Goal: Transaction & Acquisition: Purchase product/service

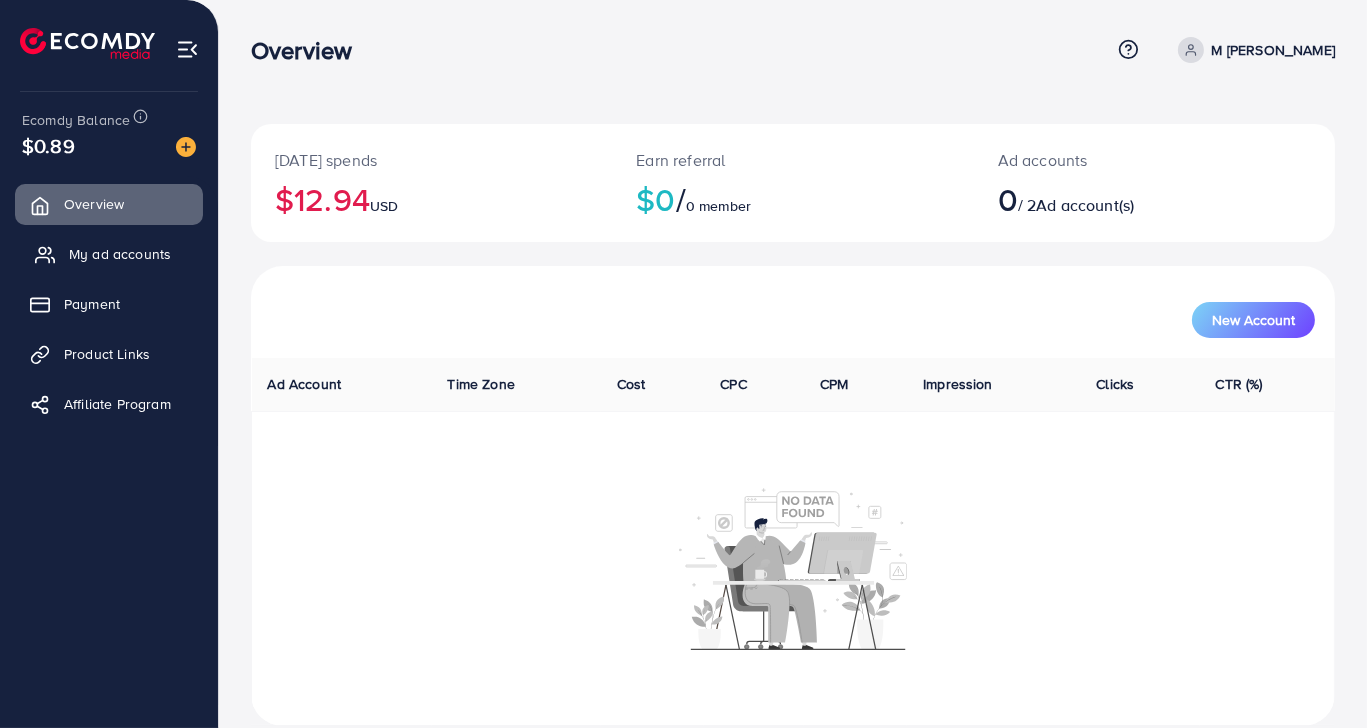
click at [165, 250] on span "My ad accounts" at bounding box center [120, 254] width 102 height 20
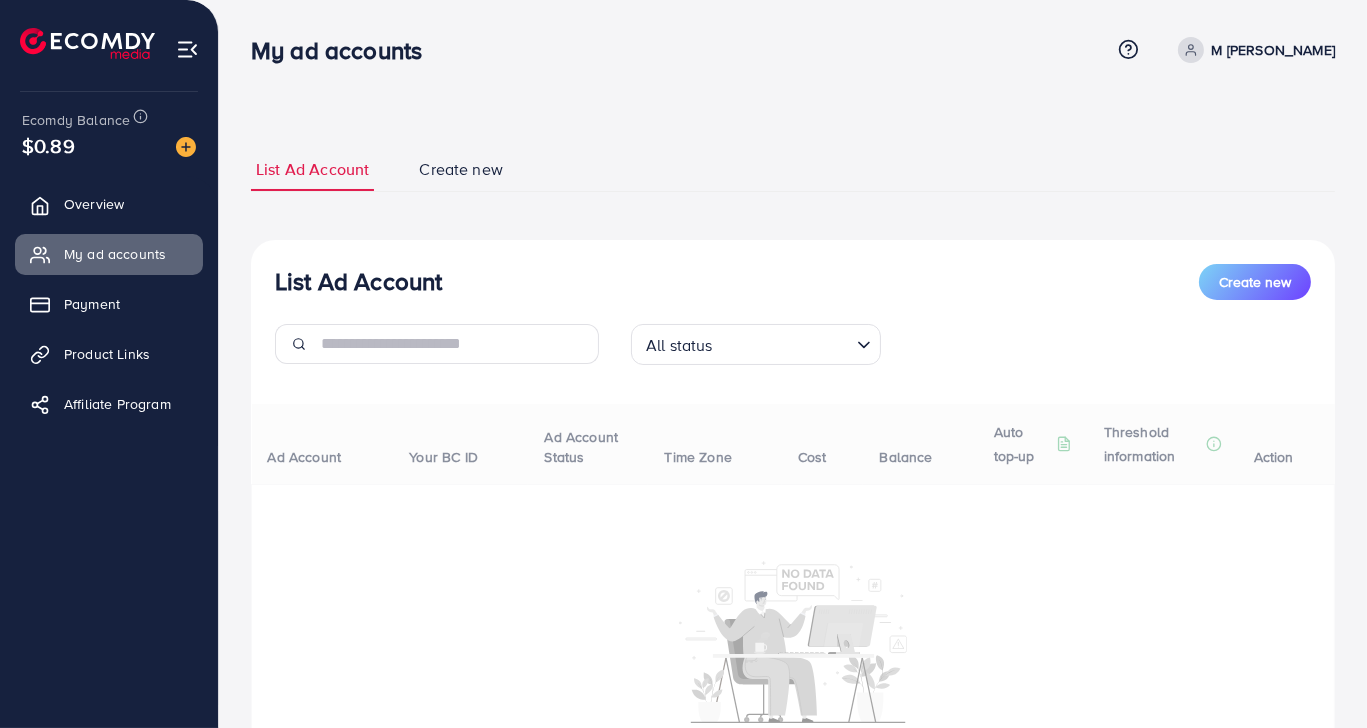
click at [782, 332] on input "Search for option" at bounding box center [784, 344] width 130 height 31
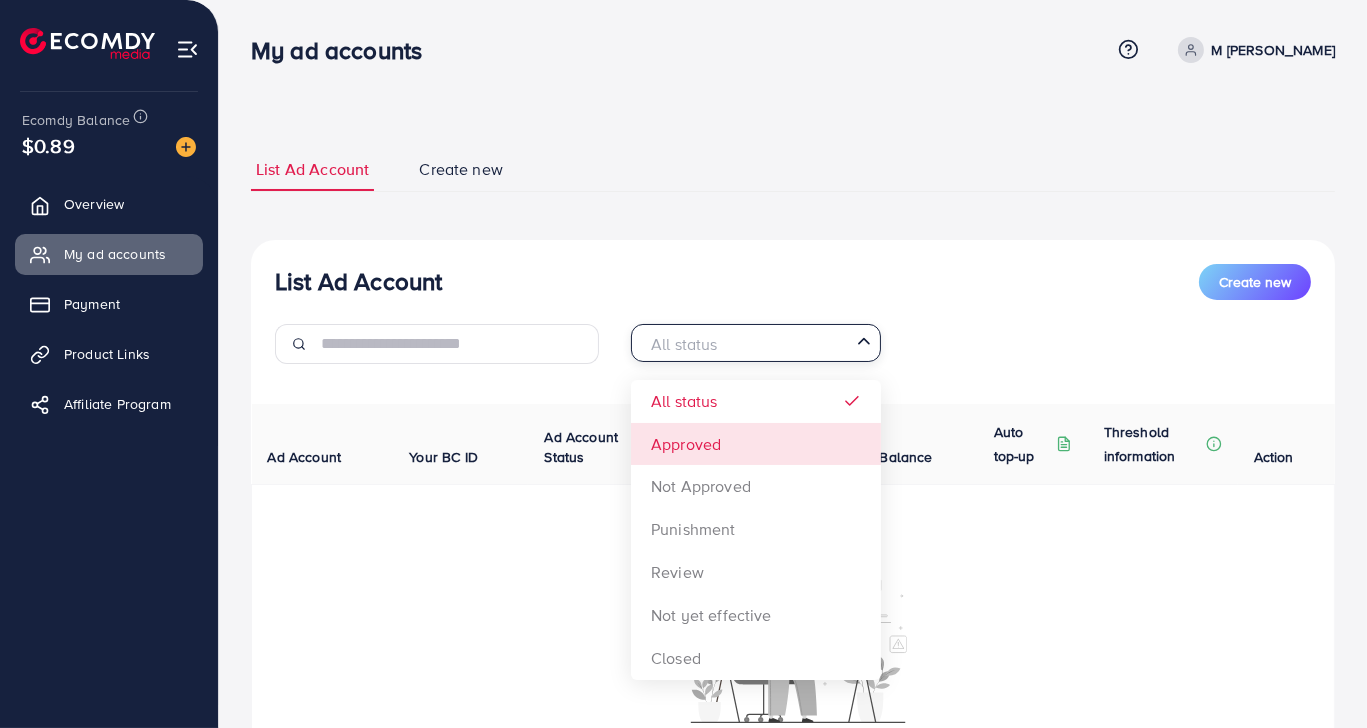
click at [757, 435] on div "List Ad Account Create new All status Loading... All status Approved Not Approv…" at bounding box center [793, 531] width 1084 height 583
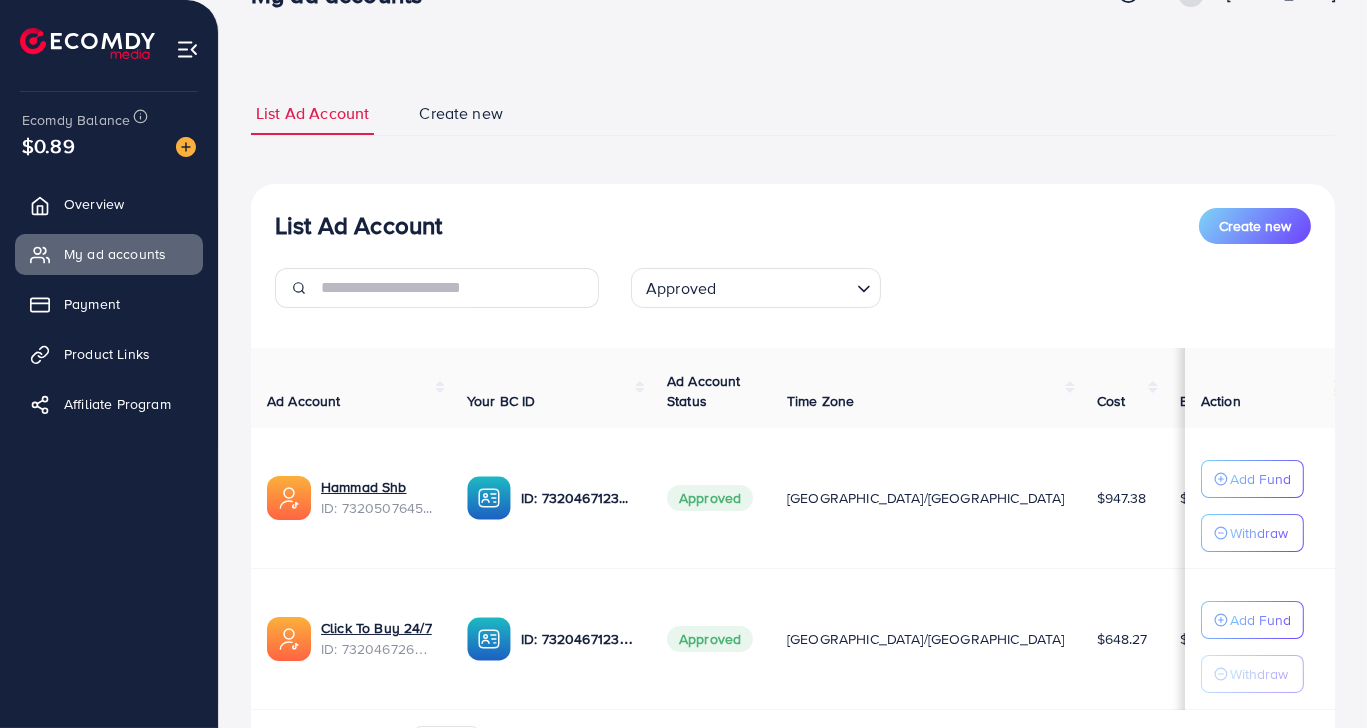
scroll to position [182, 0]
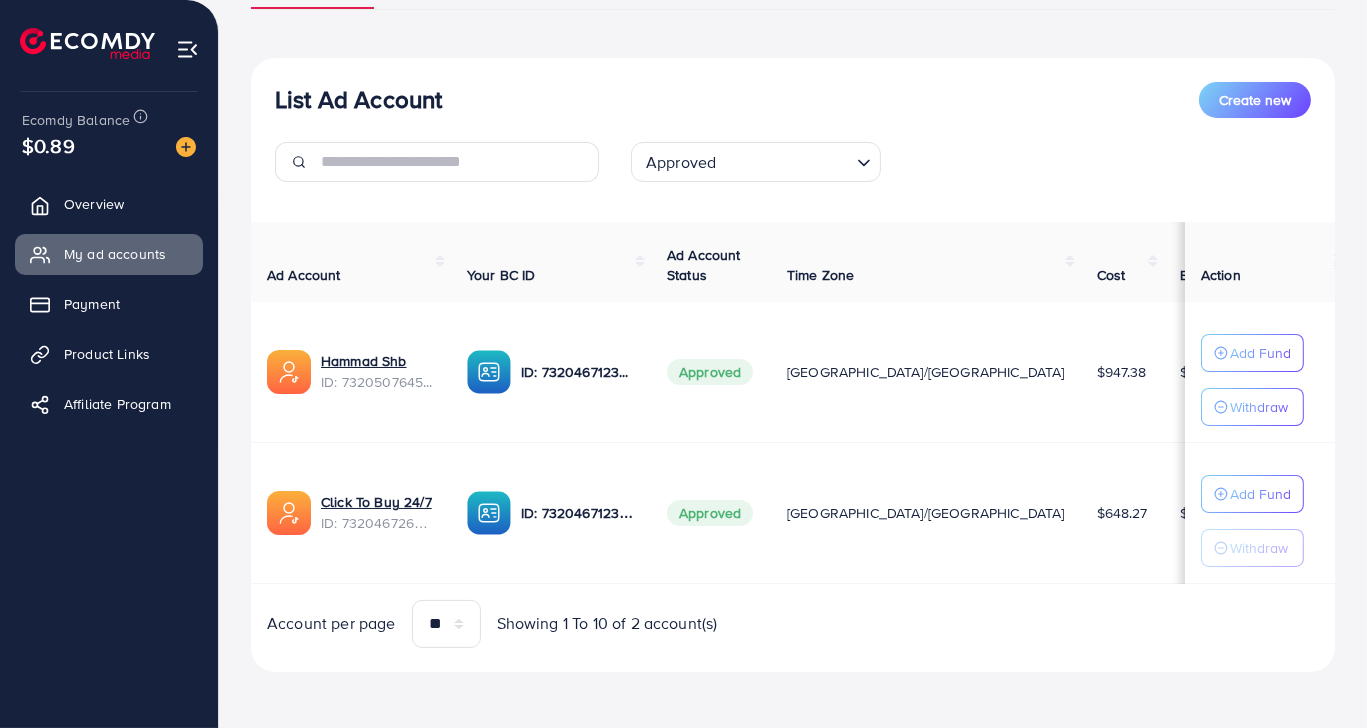
drag, startPoint x: 970, startPoint y: 372, endPoint x: 1037, endPoint y: 368, distance: 67.1
click at [1164, 368] on td "$5.27" at bounding box center [1206, 372] width 85 height 141
click at [1164, 416] on td "$5.27" at bounding box center [1206, 372] width 85 height 141
click at [396, 376] on span "ID: 7320507645020880897" at bounding box center [378, 382] width 114 height 20
click at [396, 368] on link "Hammad Shb" at bounding box center [364, 361] width 86 height 20
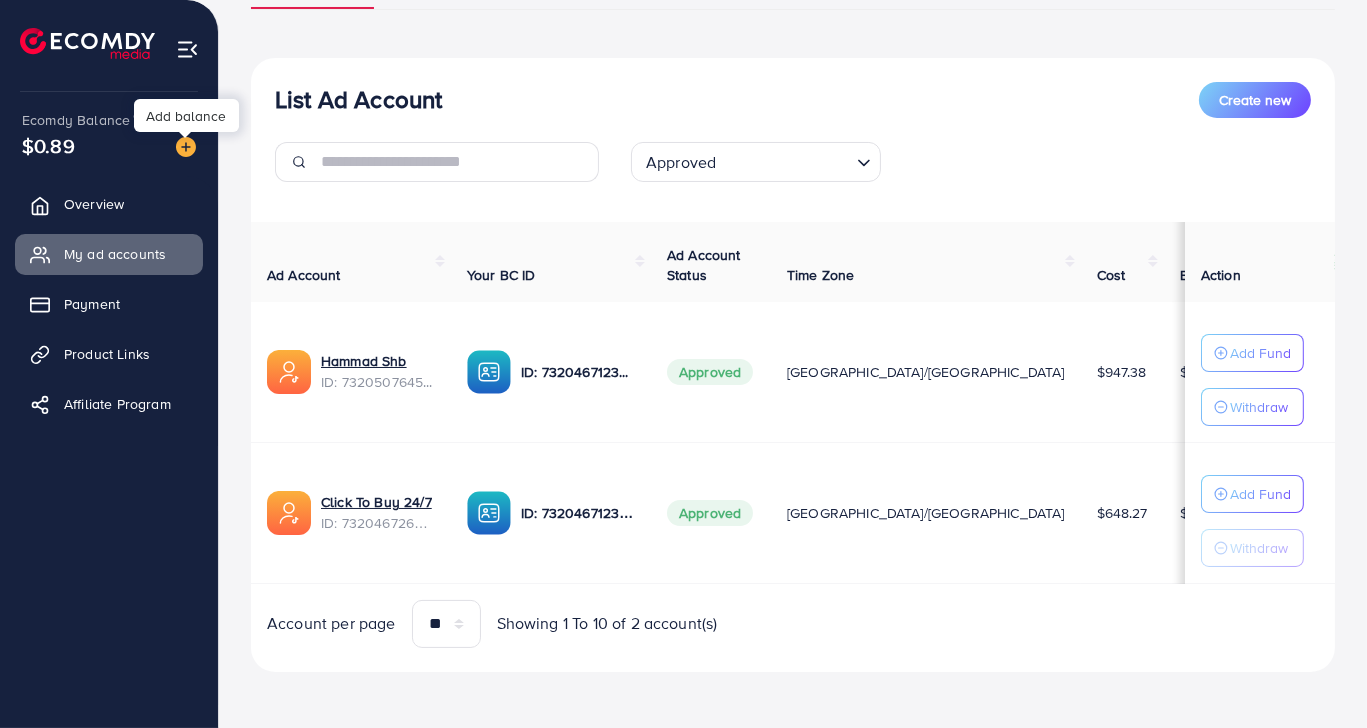
click at [184, 145] on img at bounding box center [186, 147] width 20 height 20
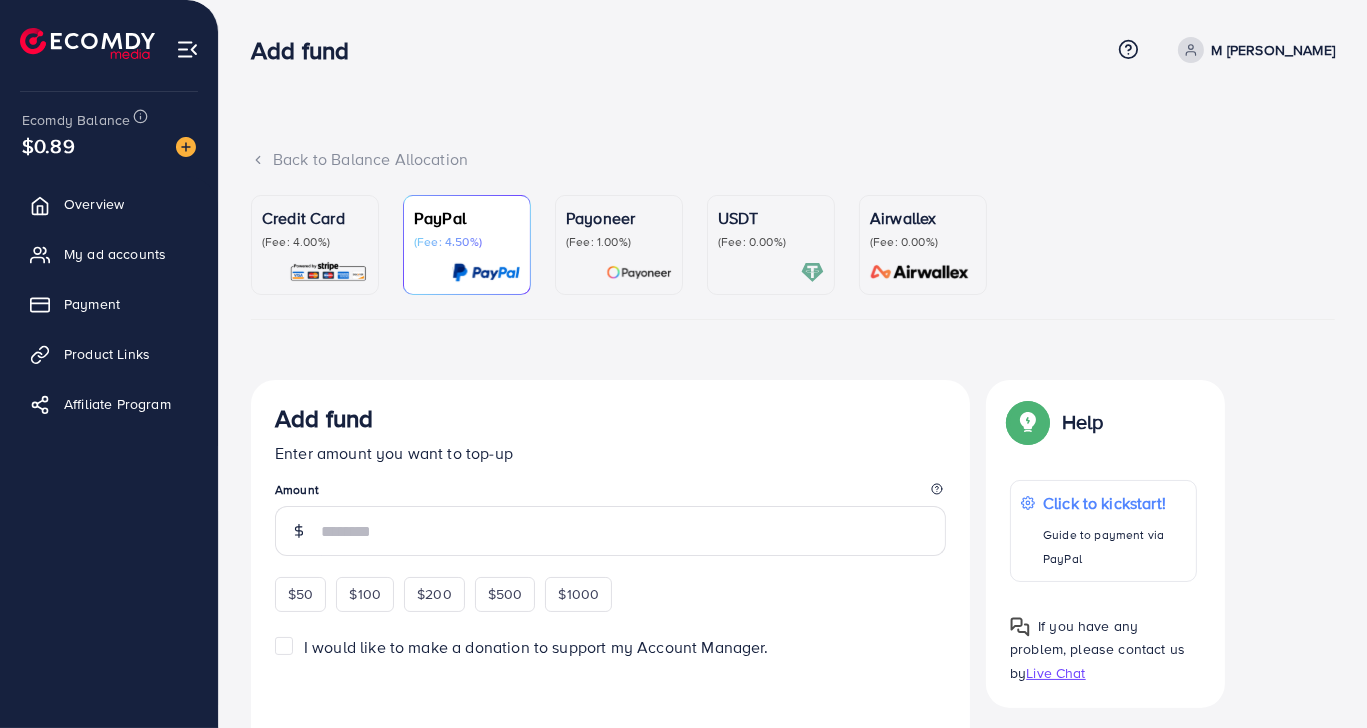
click at [758, 261] on div at bounding box center [771, 272] width 106 height 23
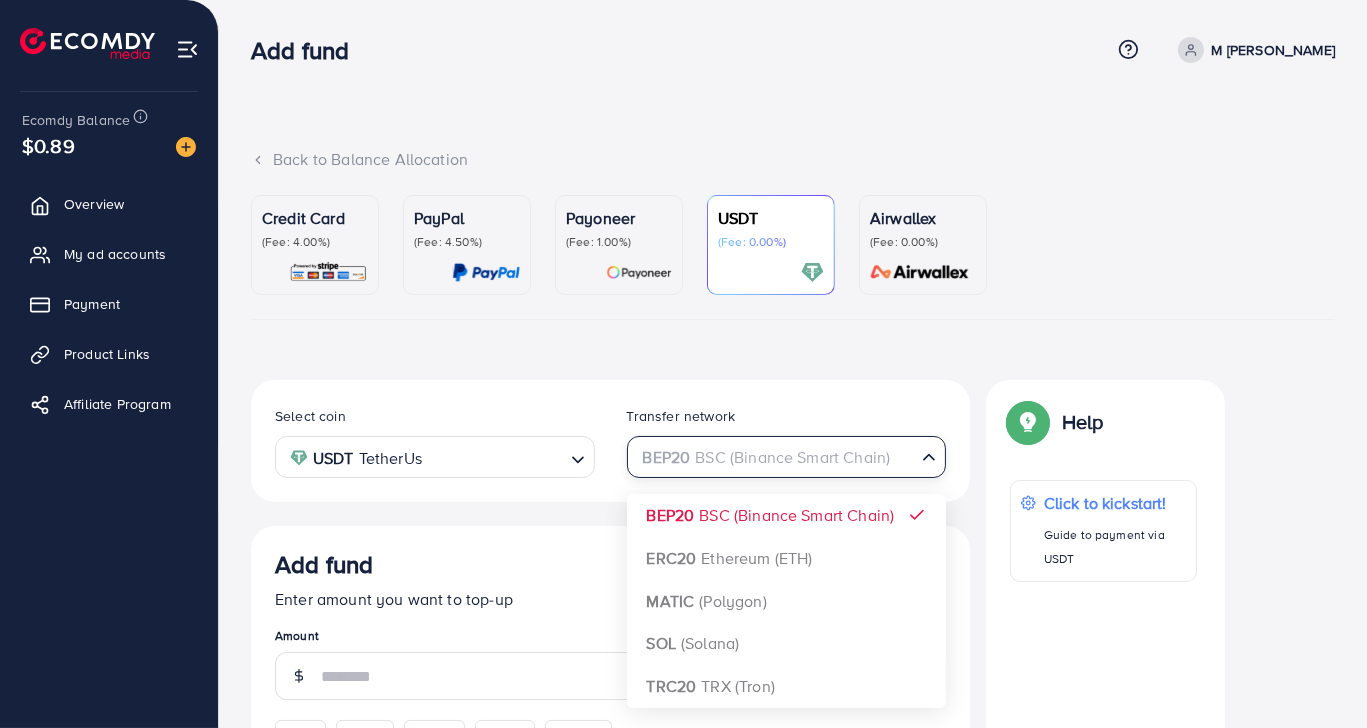
click at [672, 461] on div "BEP20 BSC (Binance Smart Chain)" at bounding box center [775, 455] width 283 height 35
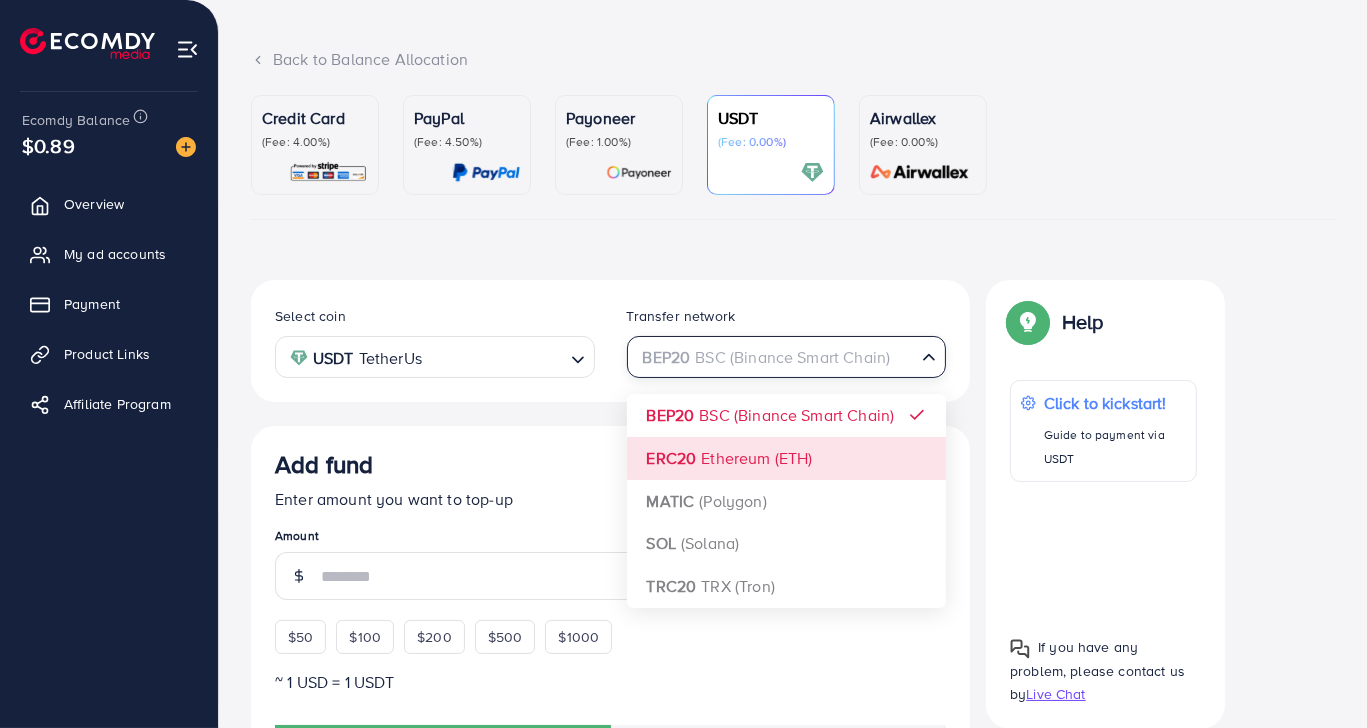
scroll to position [300, 0]
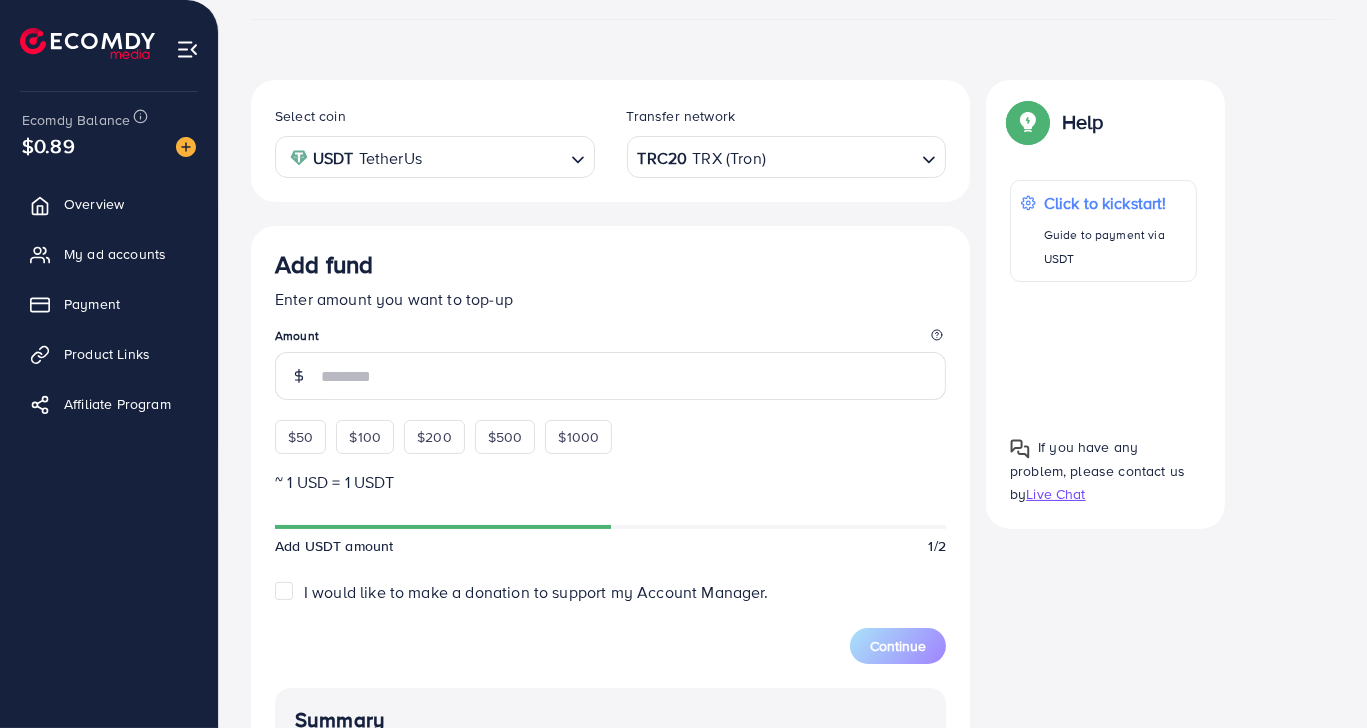
click at [704, 389] on div "Select coin USDT TetherUs Loading... Transfer network TRC20 TRX (Tron) Loading.…" at bounding box center [610, 575] width 719 height 991
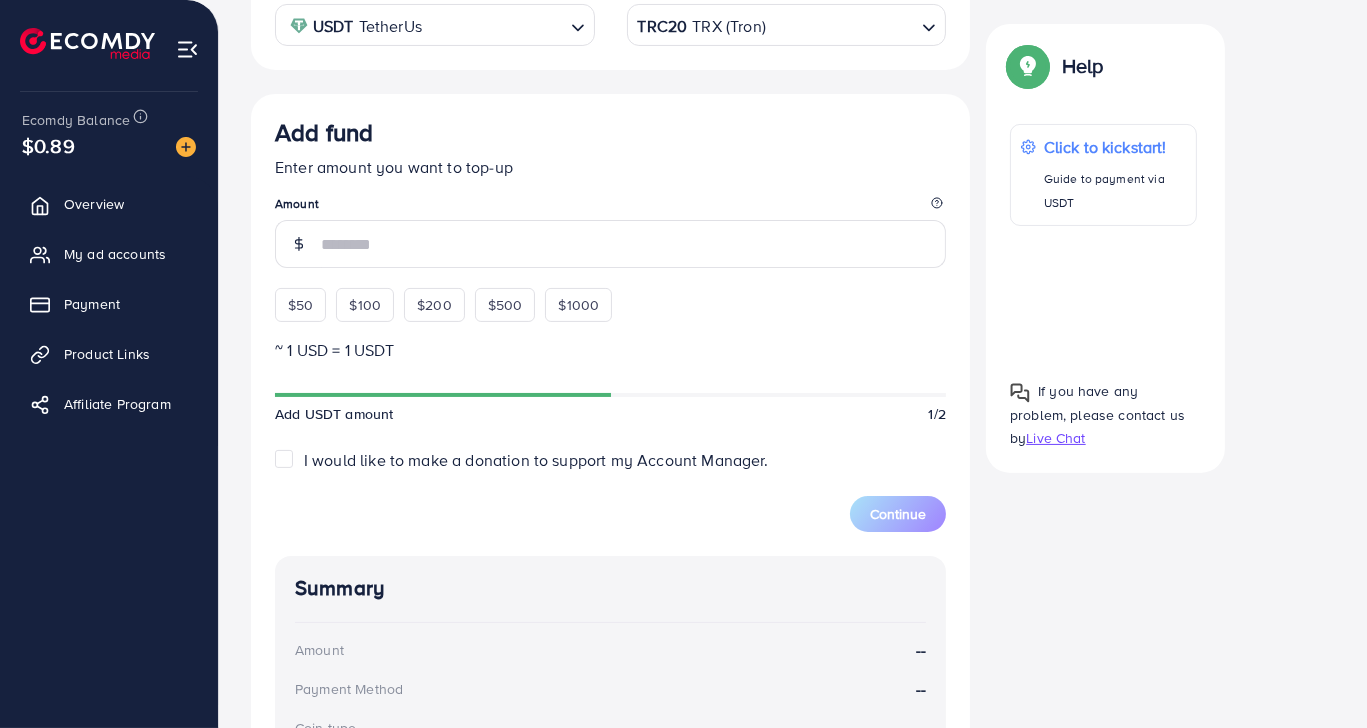
scroll to position [400, 0]
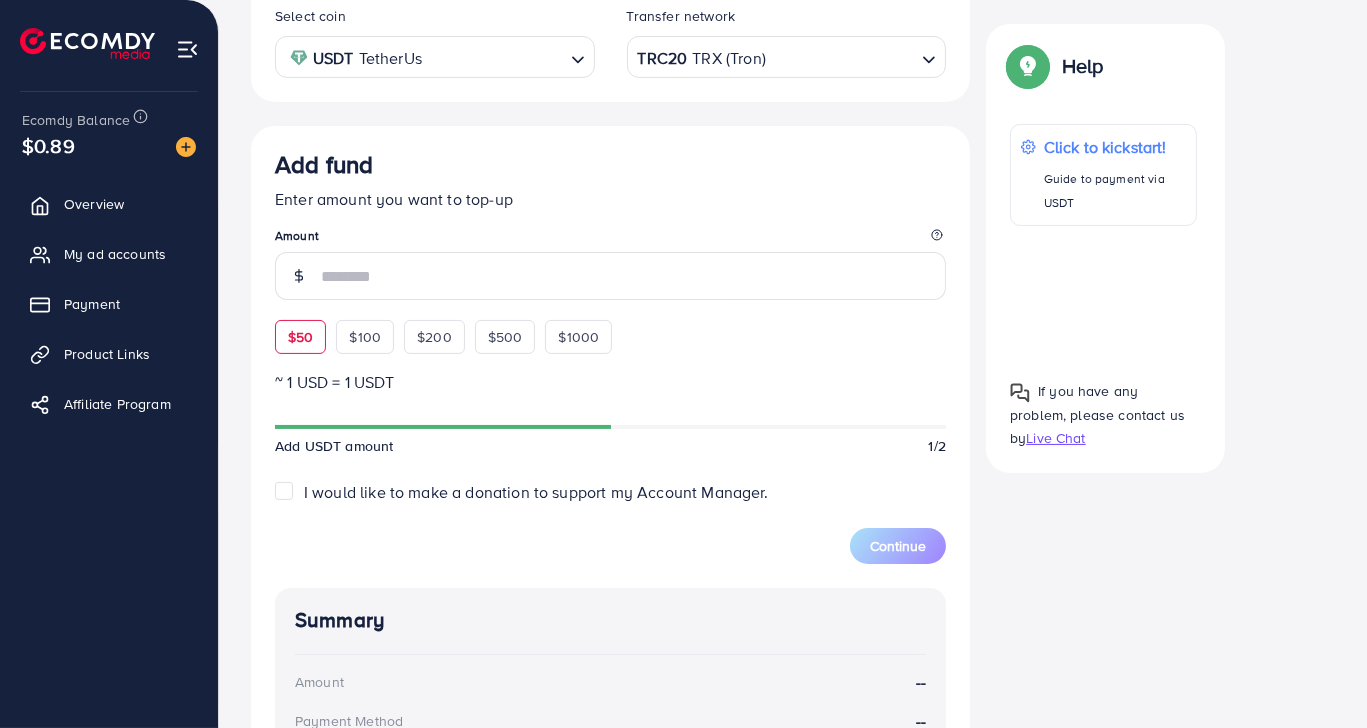
click at [301, 323] on div "$50" at bounding box center [300, 337] width 51 height 34
type input "**"
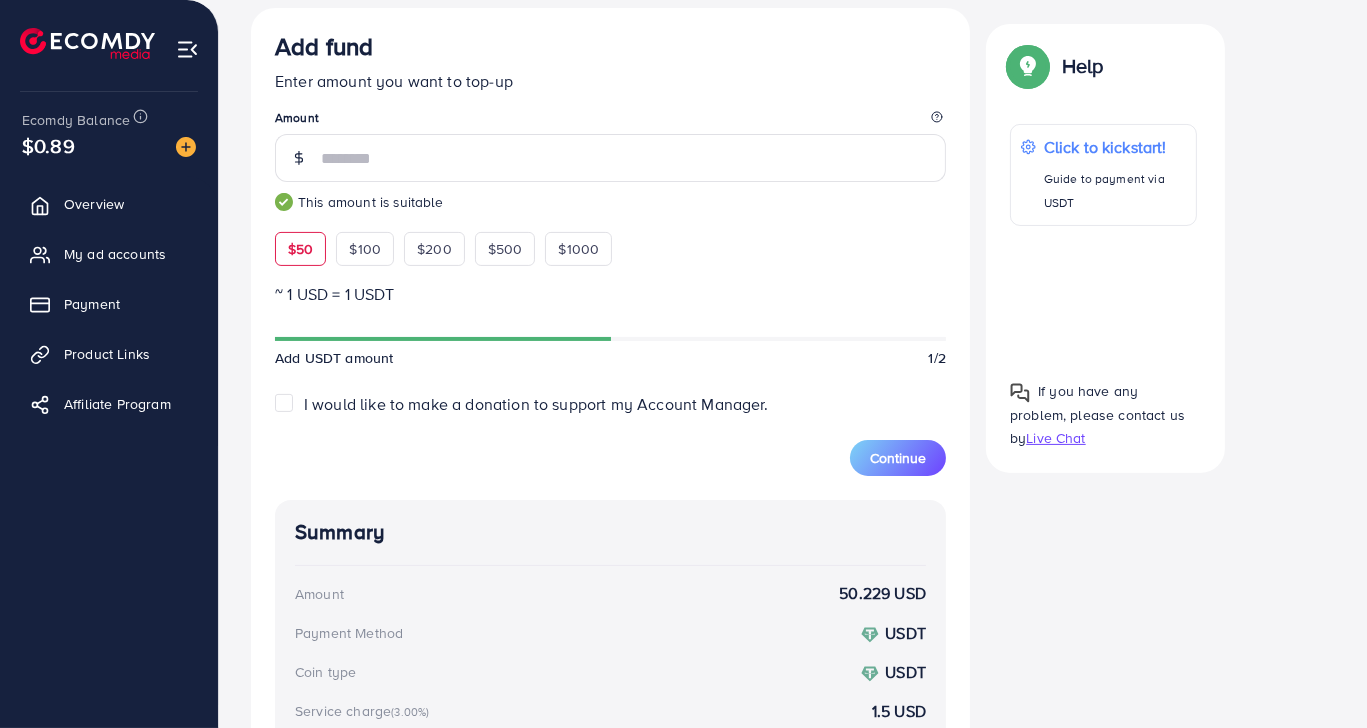
scroll to position [580, 0]
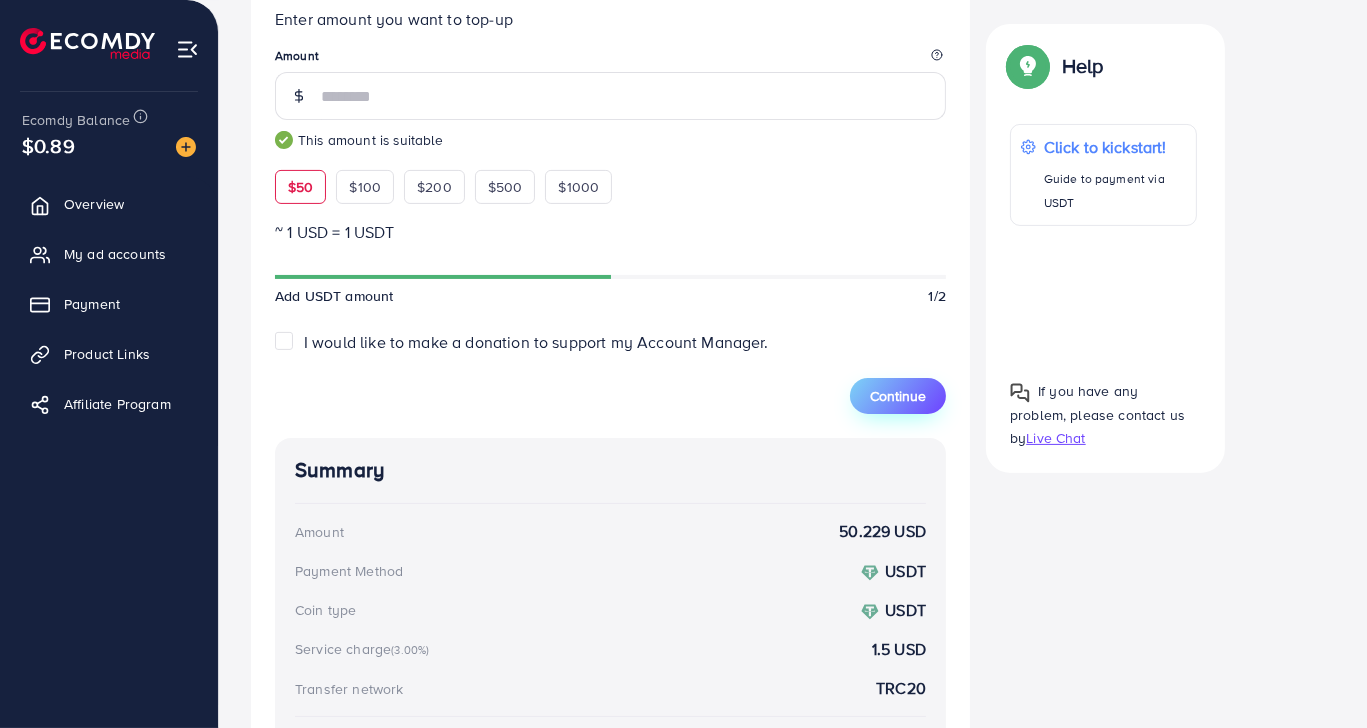
click at [924, 404] on button "Continue" at bounding box center [898, 396] width 96 height 36
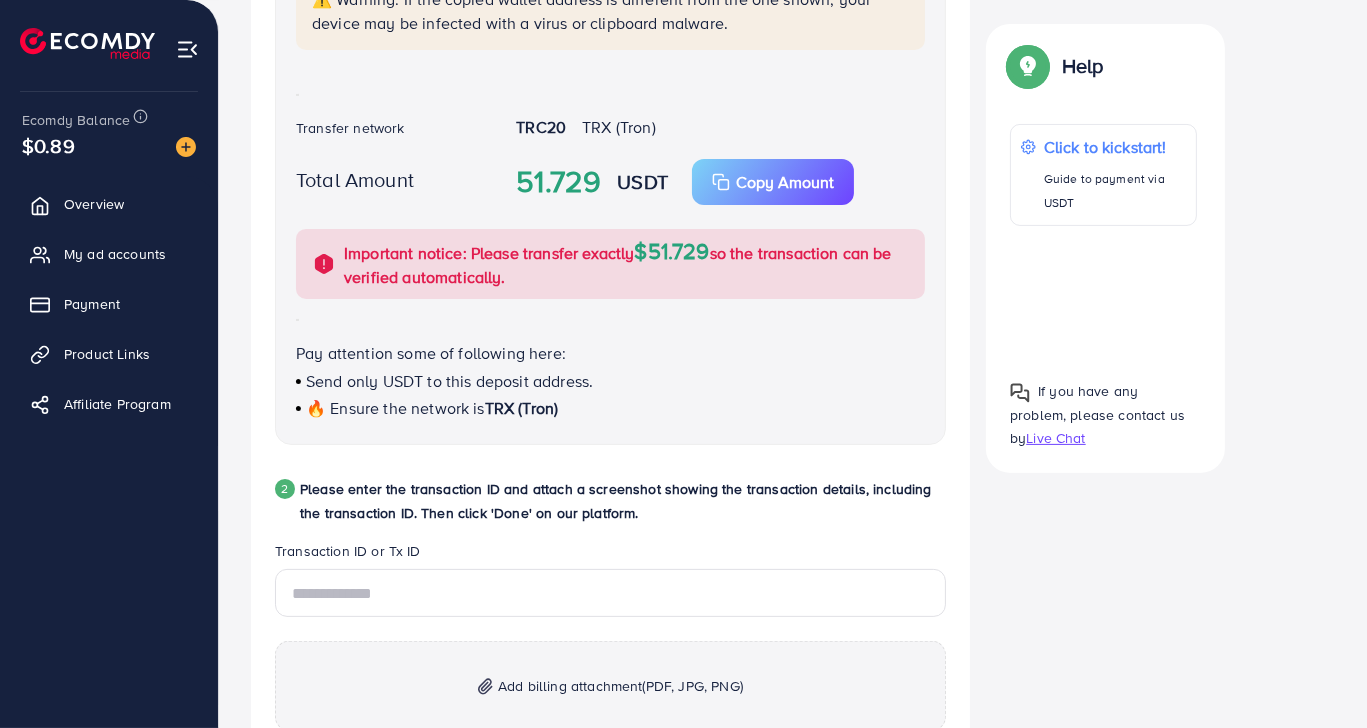
scroll to position [660, 0]
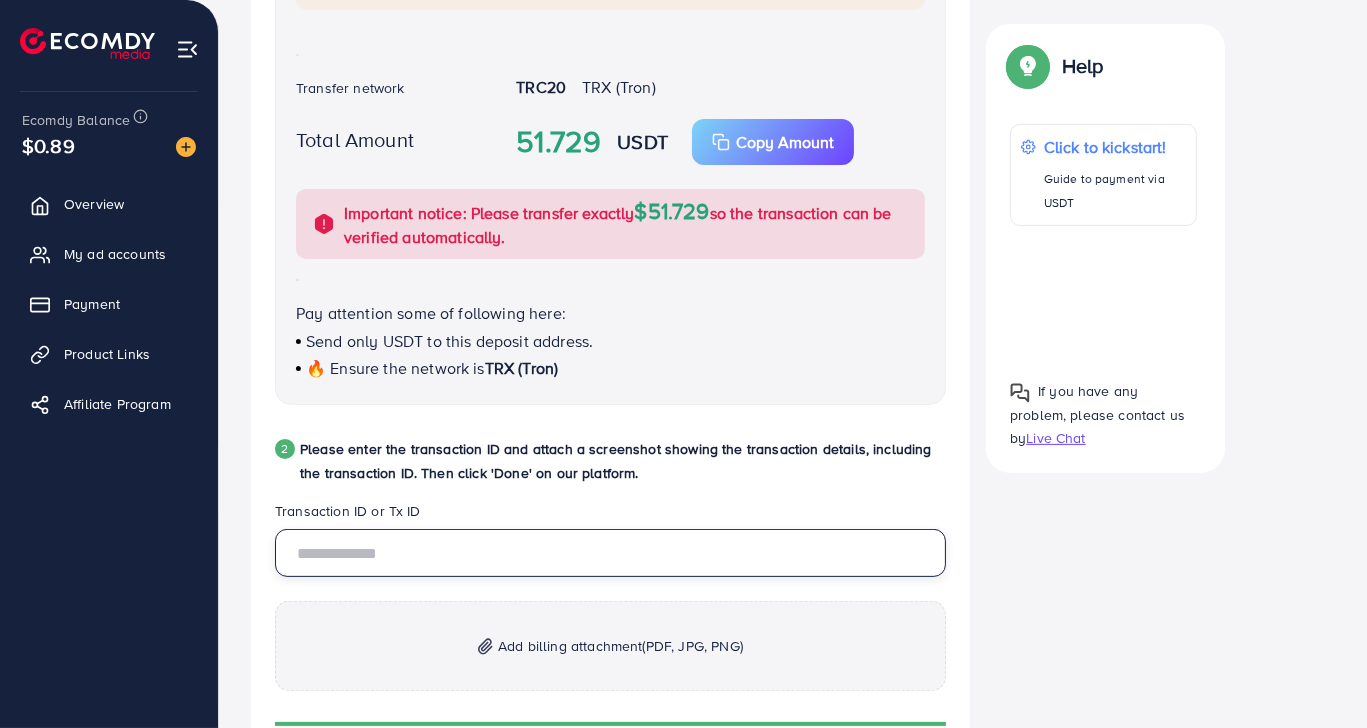
click at [391, 539] on input "text" at bounding box center [610, 553] width 671 height 48
paste input "**********"
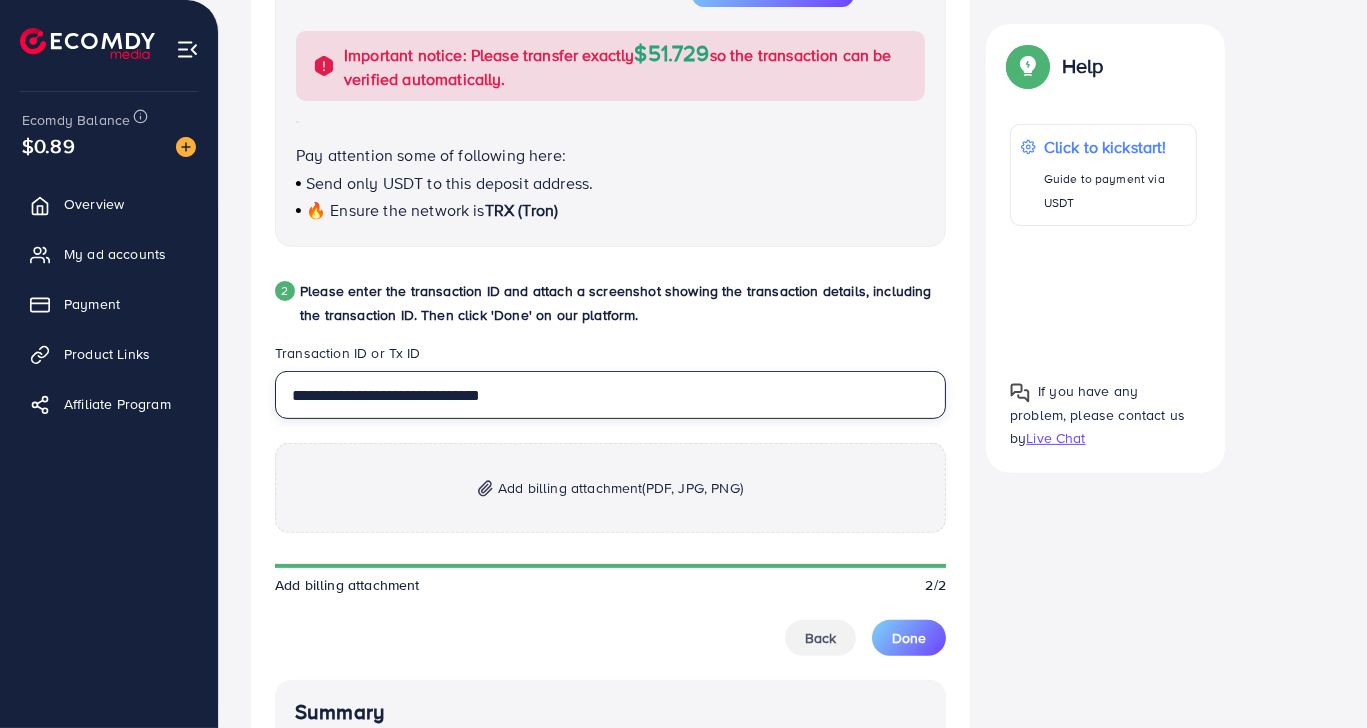
scroll to position [860, 0]
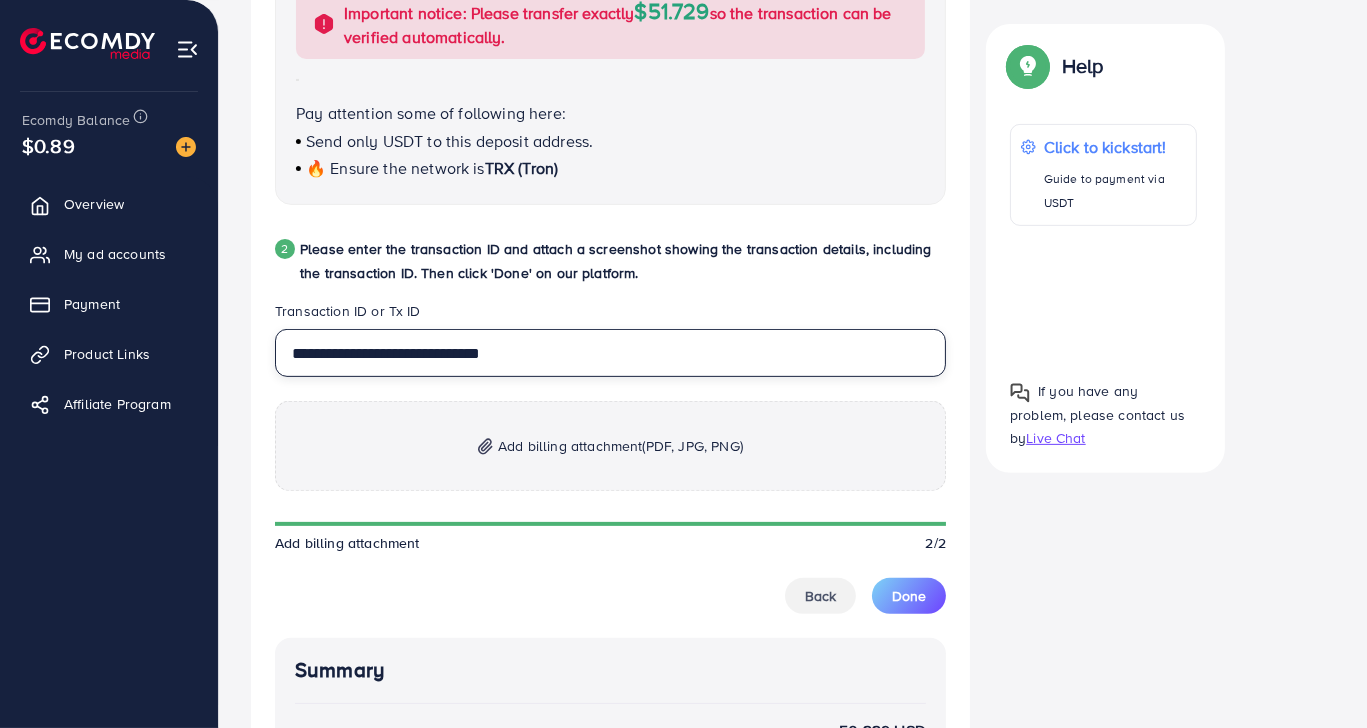
type input "**********"
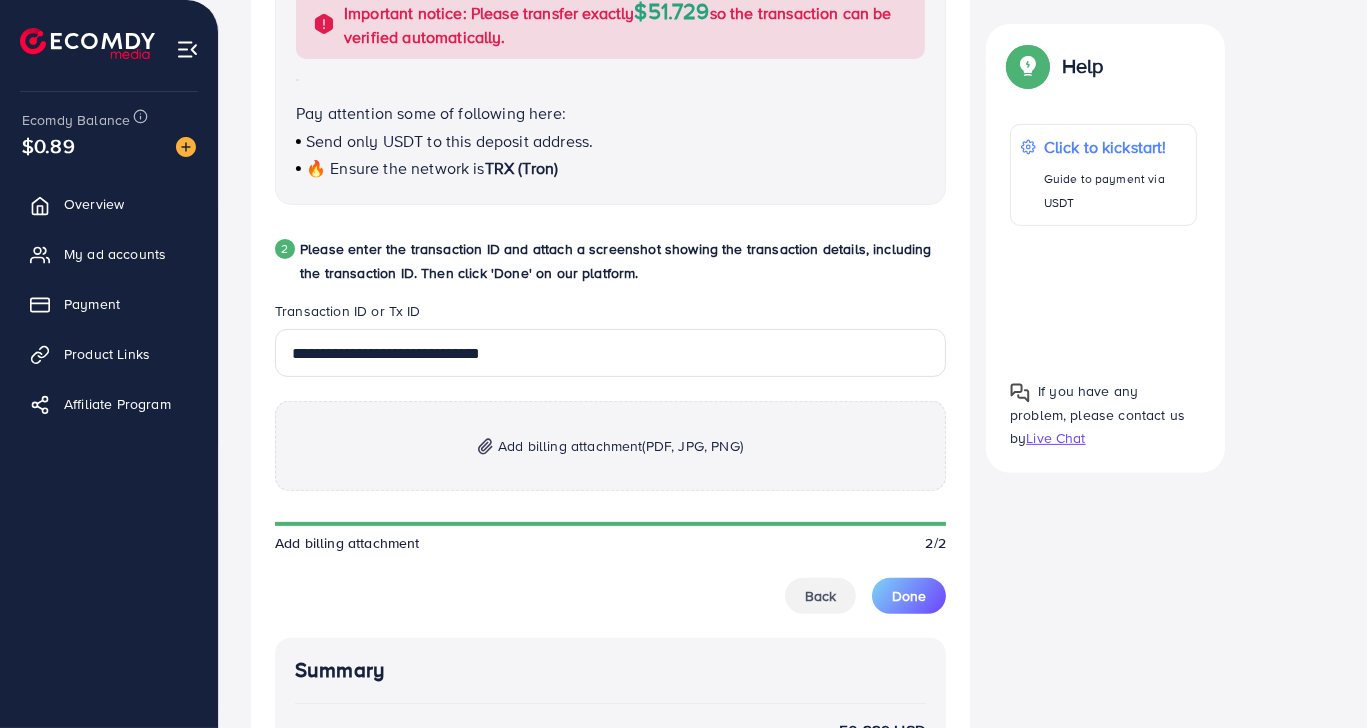
click at [469, 453] on p "Add billing attachment (PDF, JPG, PNG)" at bounding box center [610, 446] width 671 height 90
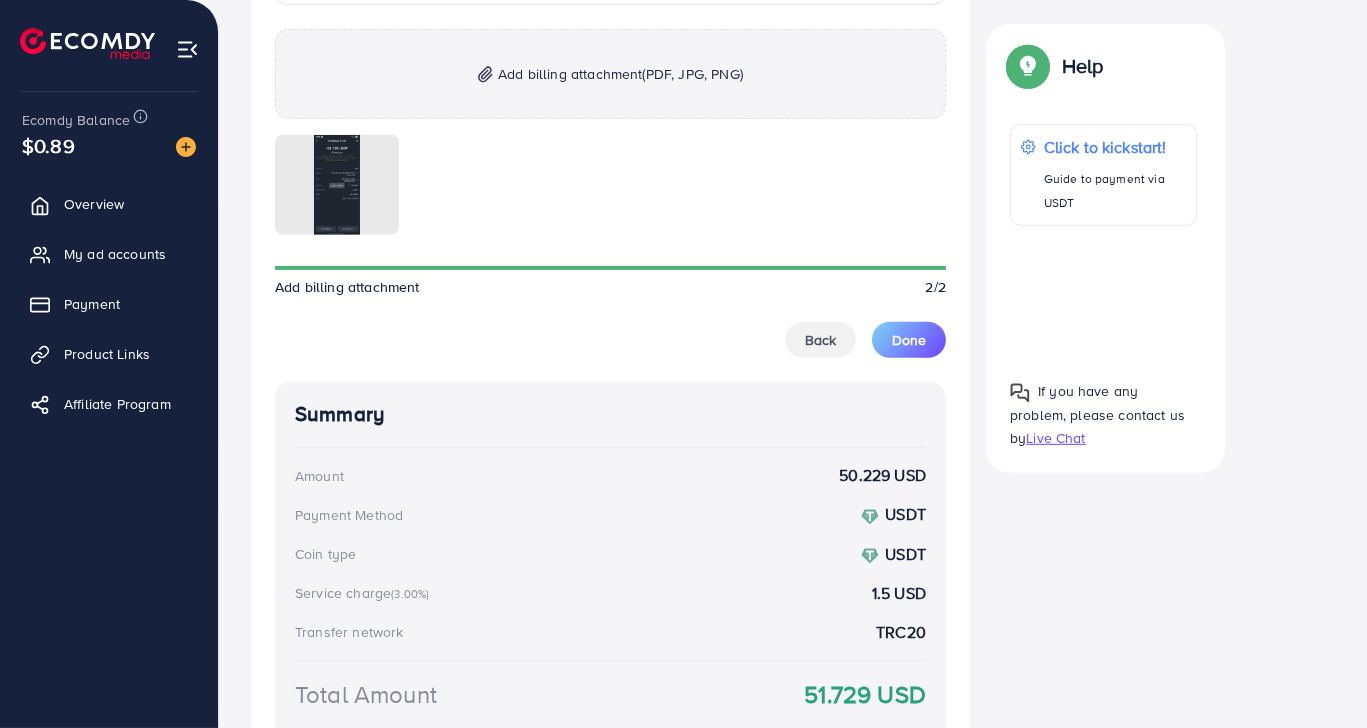
scroll to position [1260, 0]
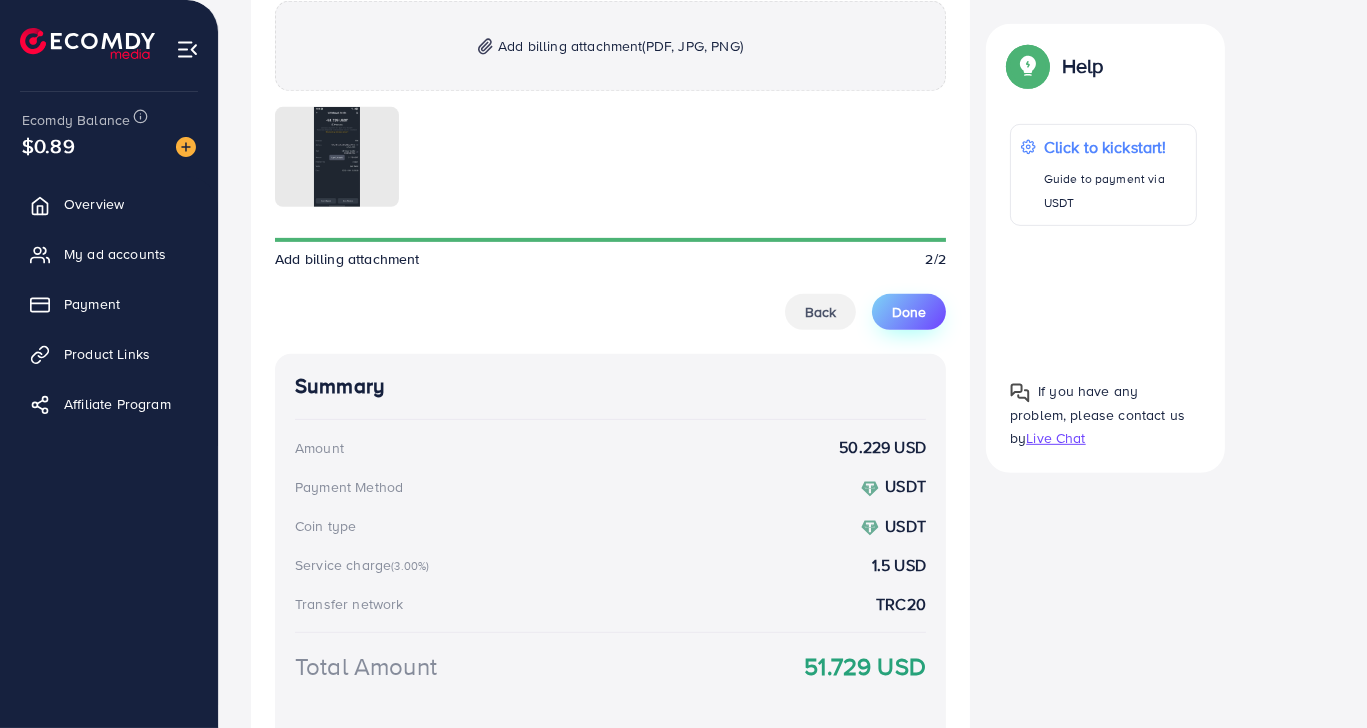
click at [901, 295] on button "Done" at bounding box center [909, 312] width 74 height 36
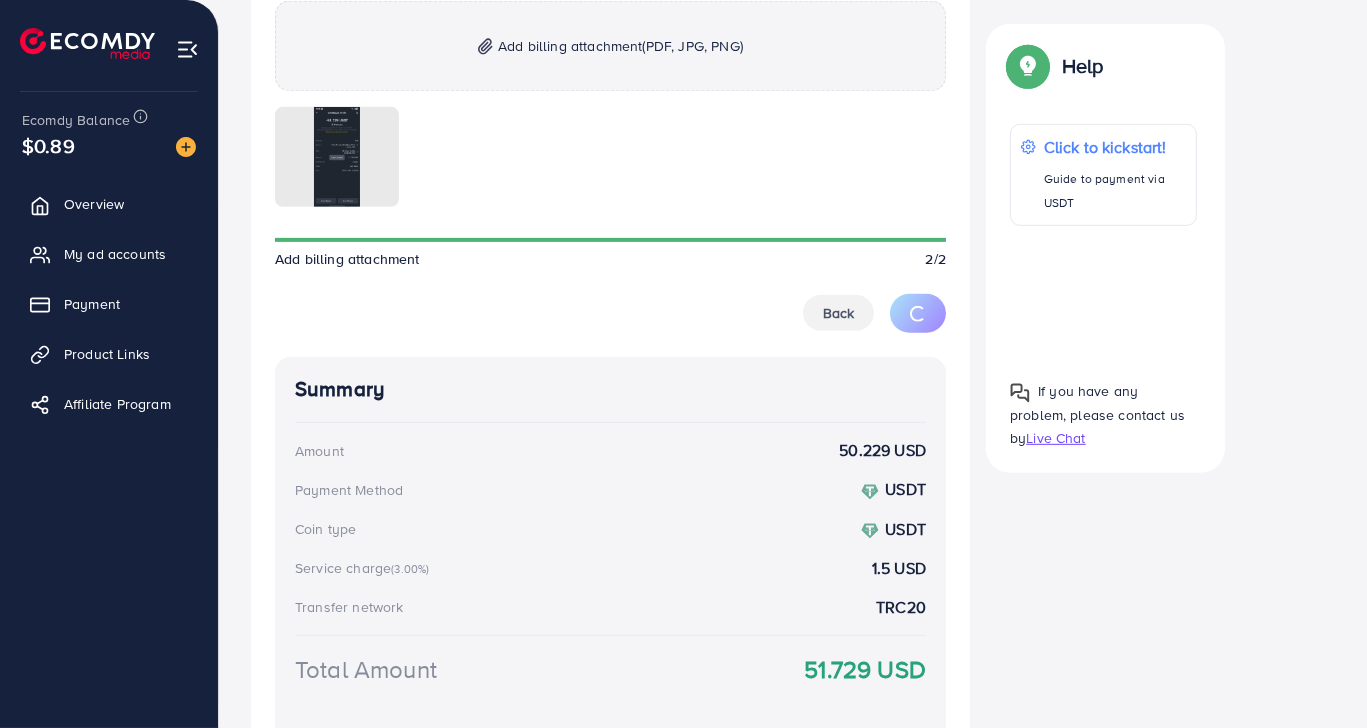
scroll to position [310, 0]
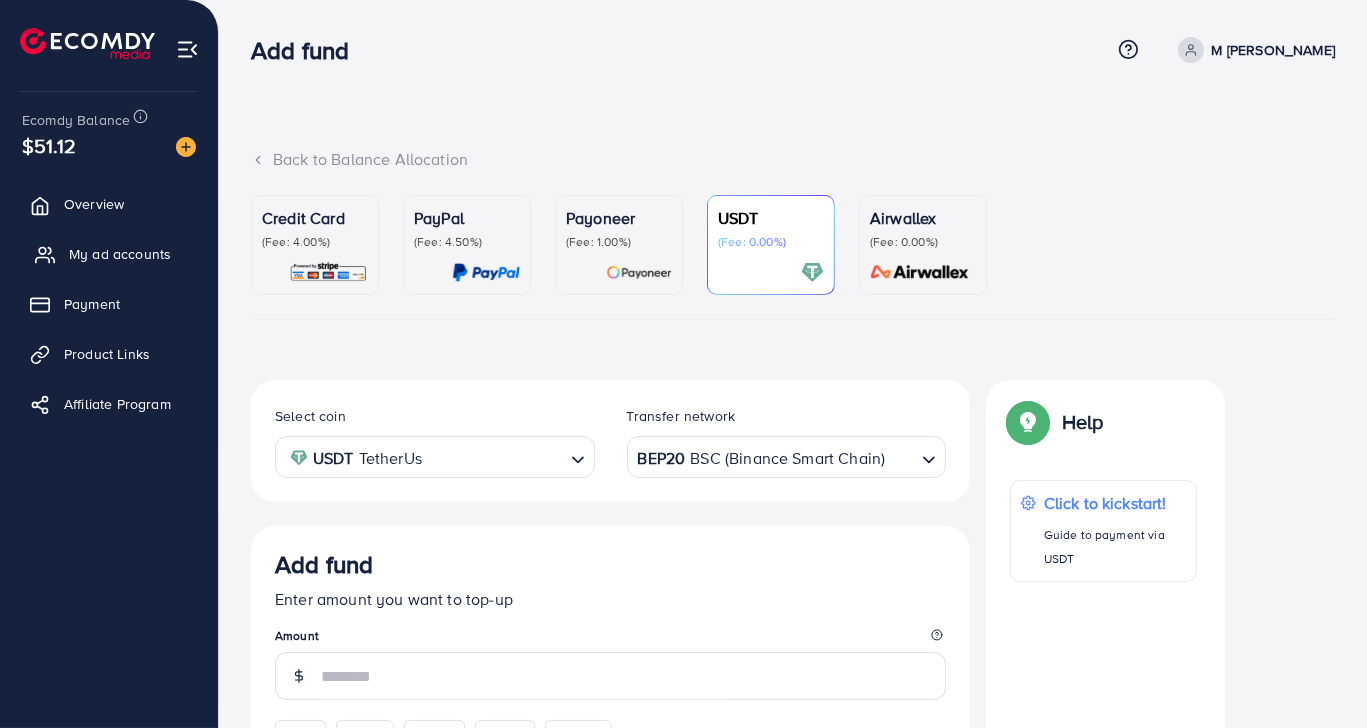
click at [147, 258] on span "My ad accounts" at bounding box center [120, 254] width 102 height 20
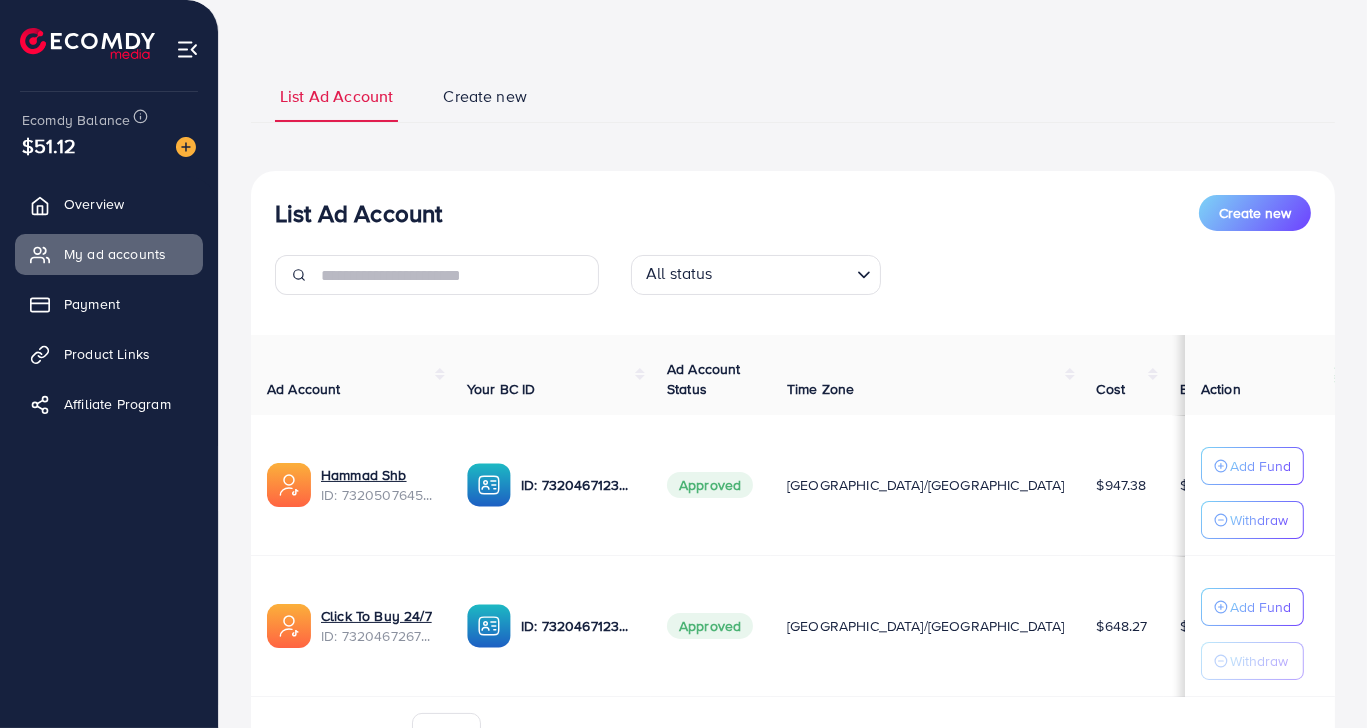
scroll to position [193, 0]
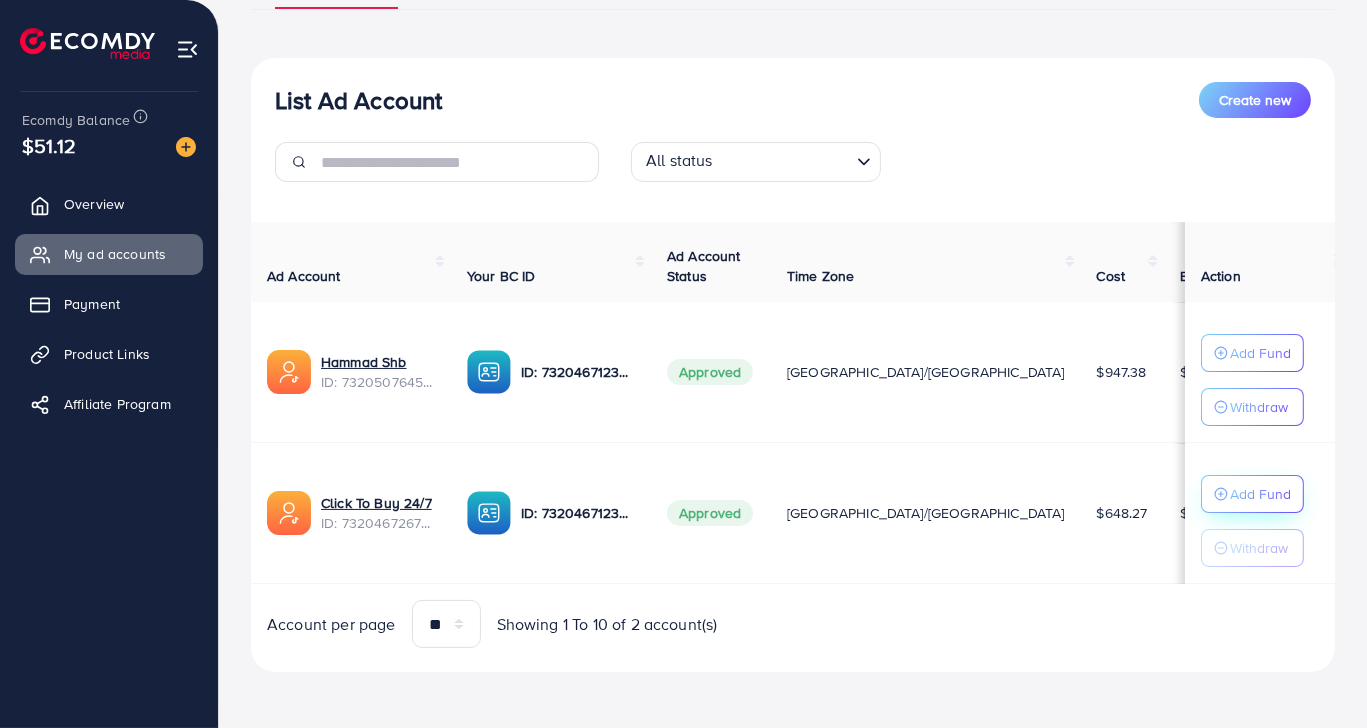
click at [1273, 488] on p "Add Fund" at bounding box center [1260, 494] width 61 height 24
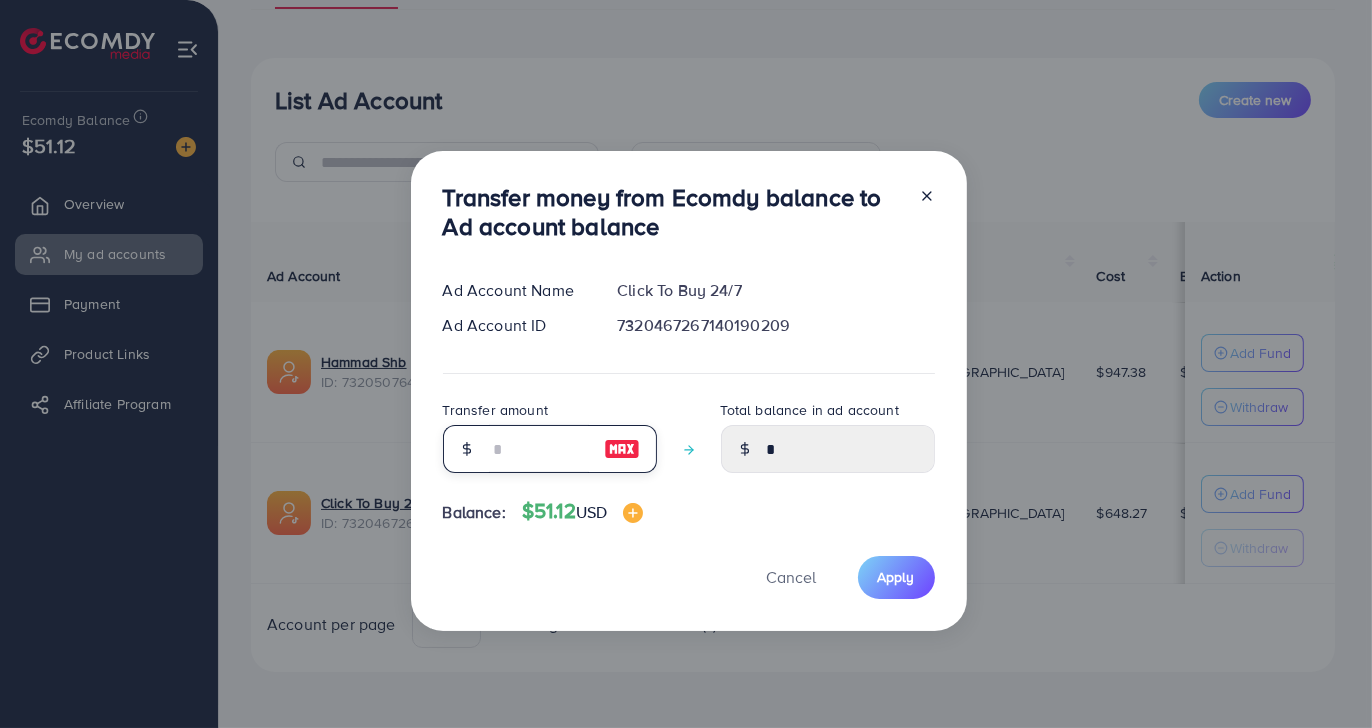
click at [527, 449] on input "number" at bounding box center [539, 449] width 100 height 48
type input "*"
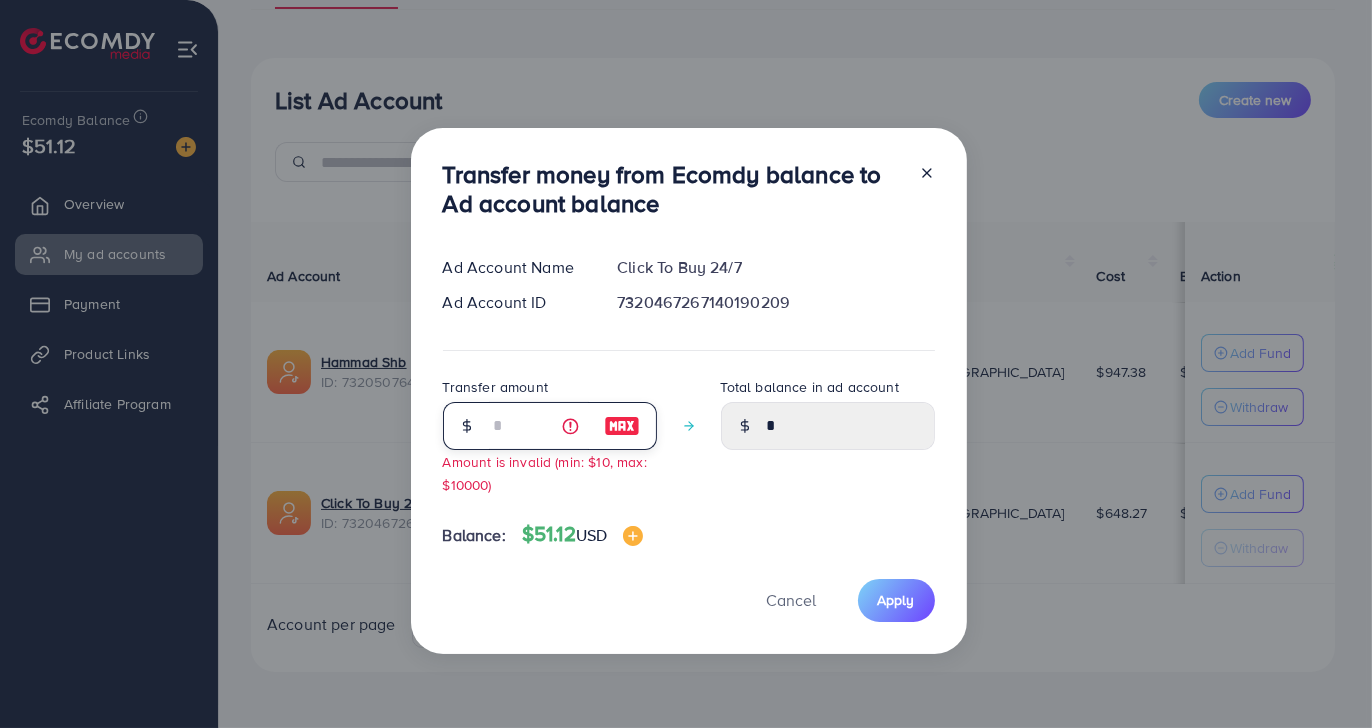
type input "****"
type input "**"
type input "*****"
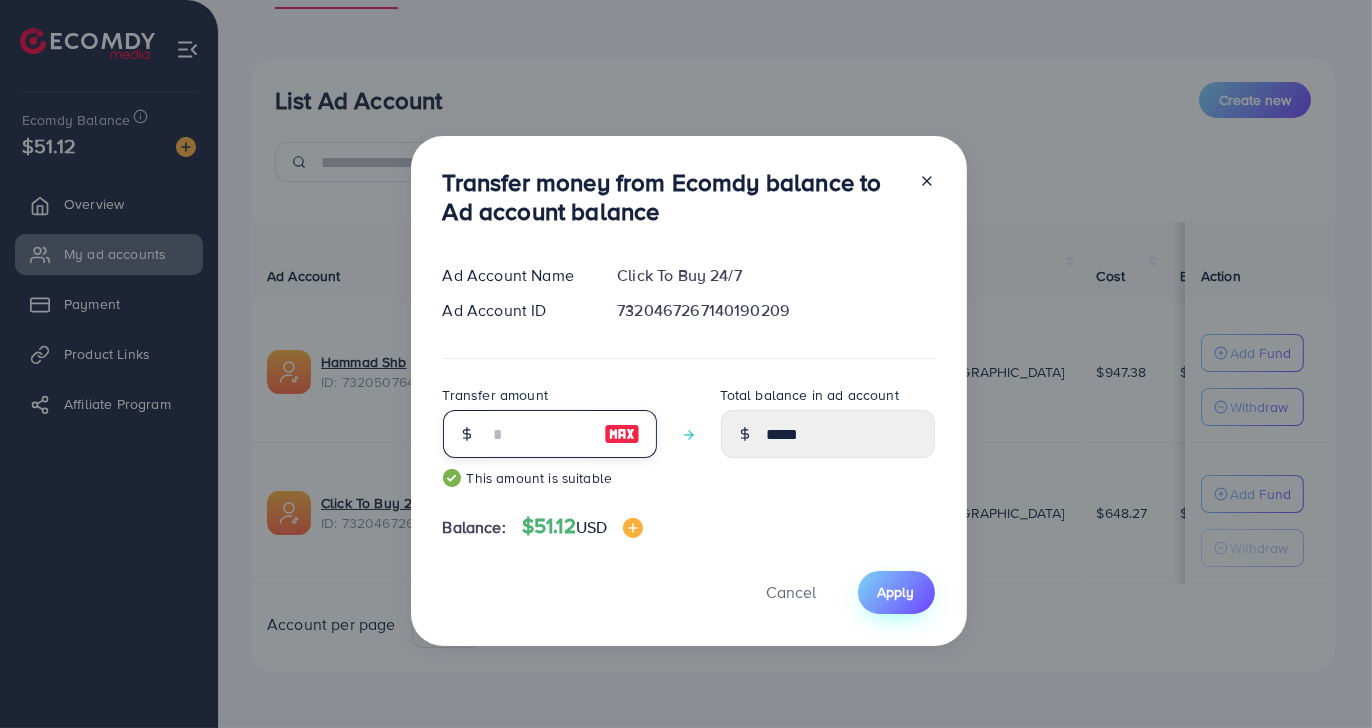
type input "**"
click at [893, 598] on span "Apply" at bounding box center [896, 592] width 37 height 20
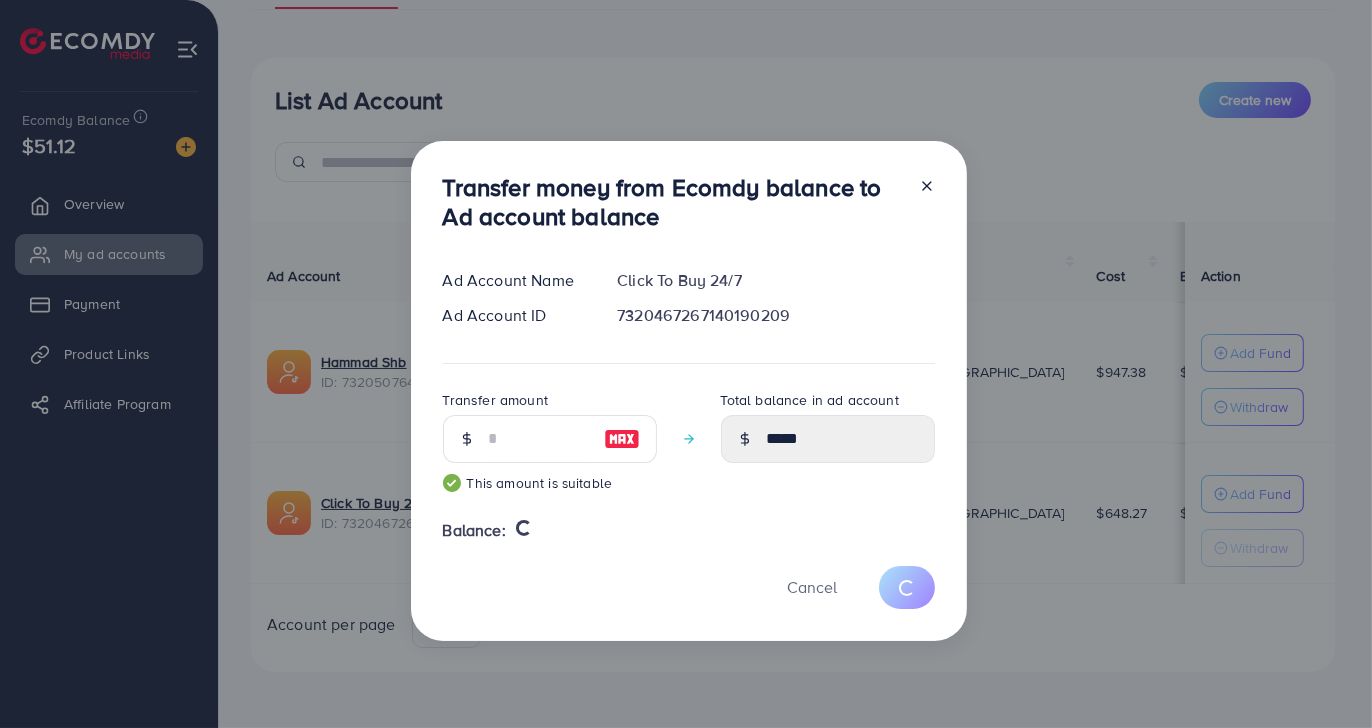
type input "*"
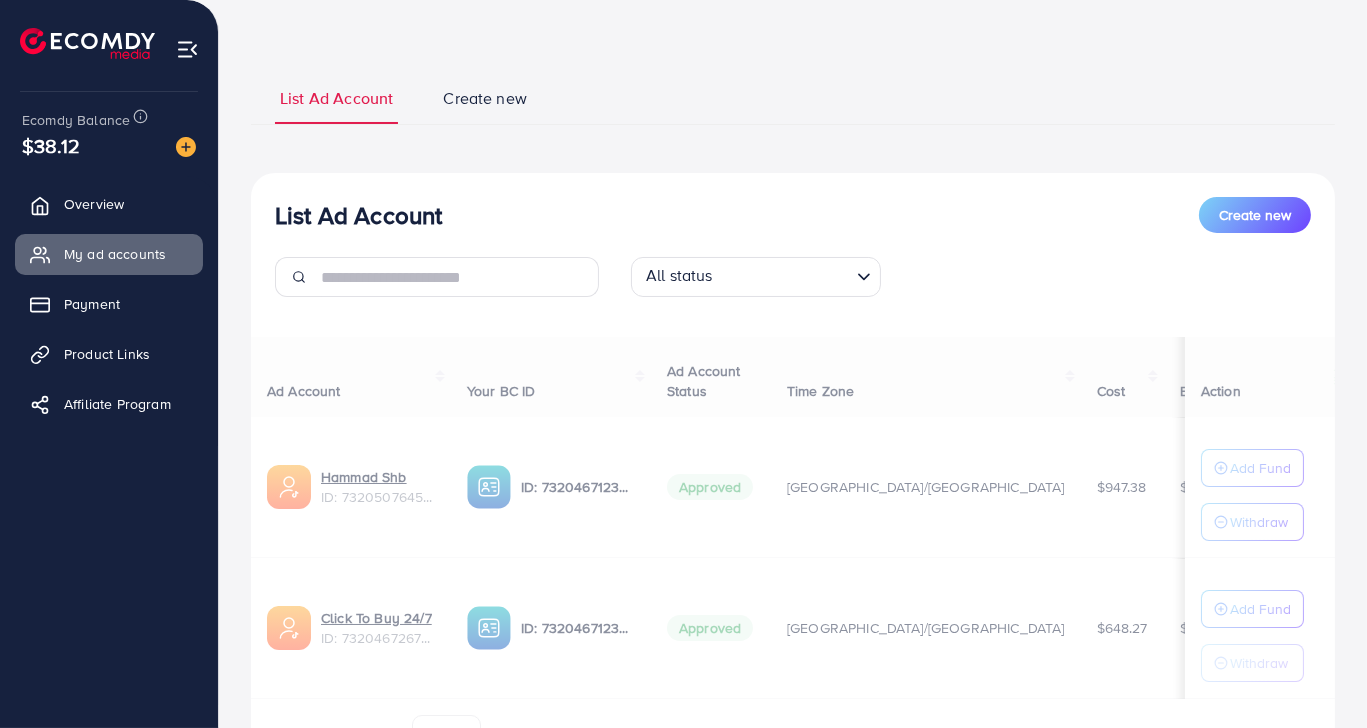
scroll to position [0, 0]
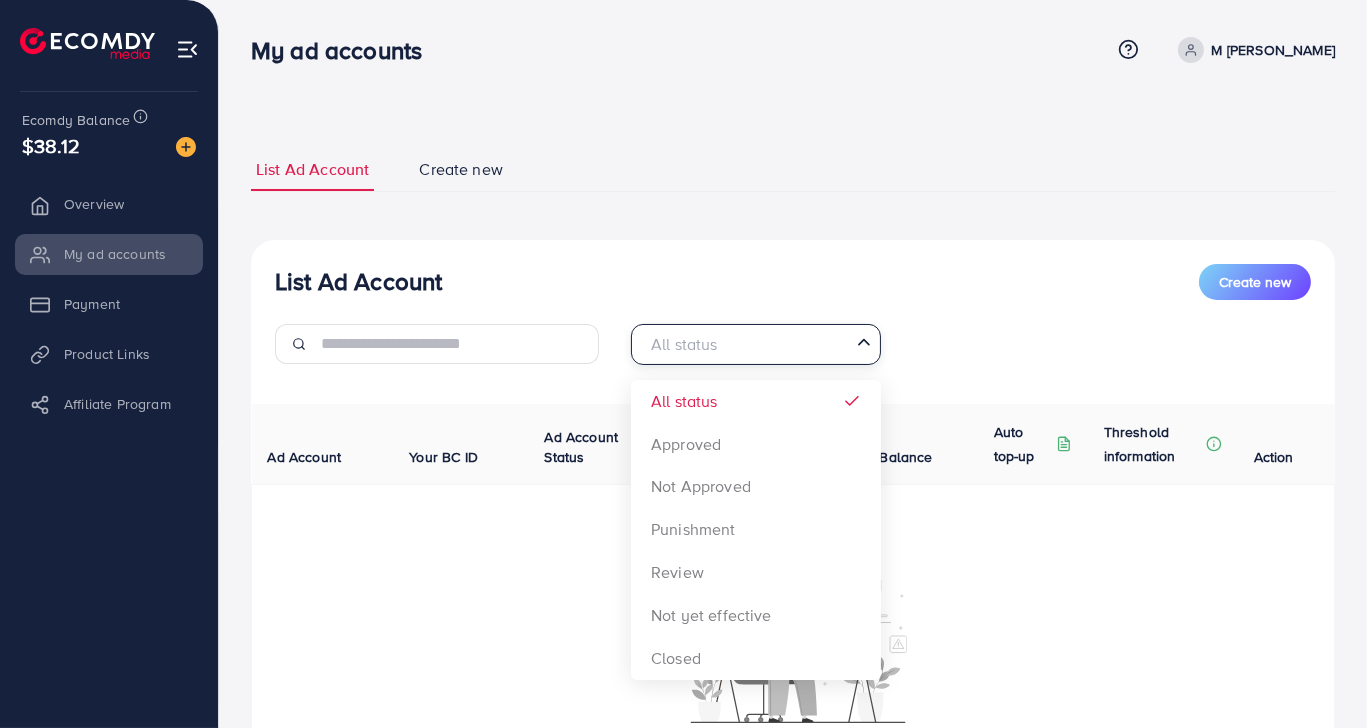
click at [775, 335] on input "Search for option" at bounding box center [744, 344] width 209 height 31
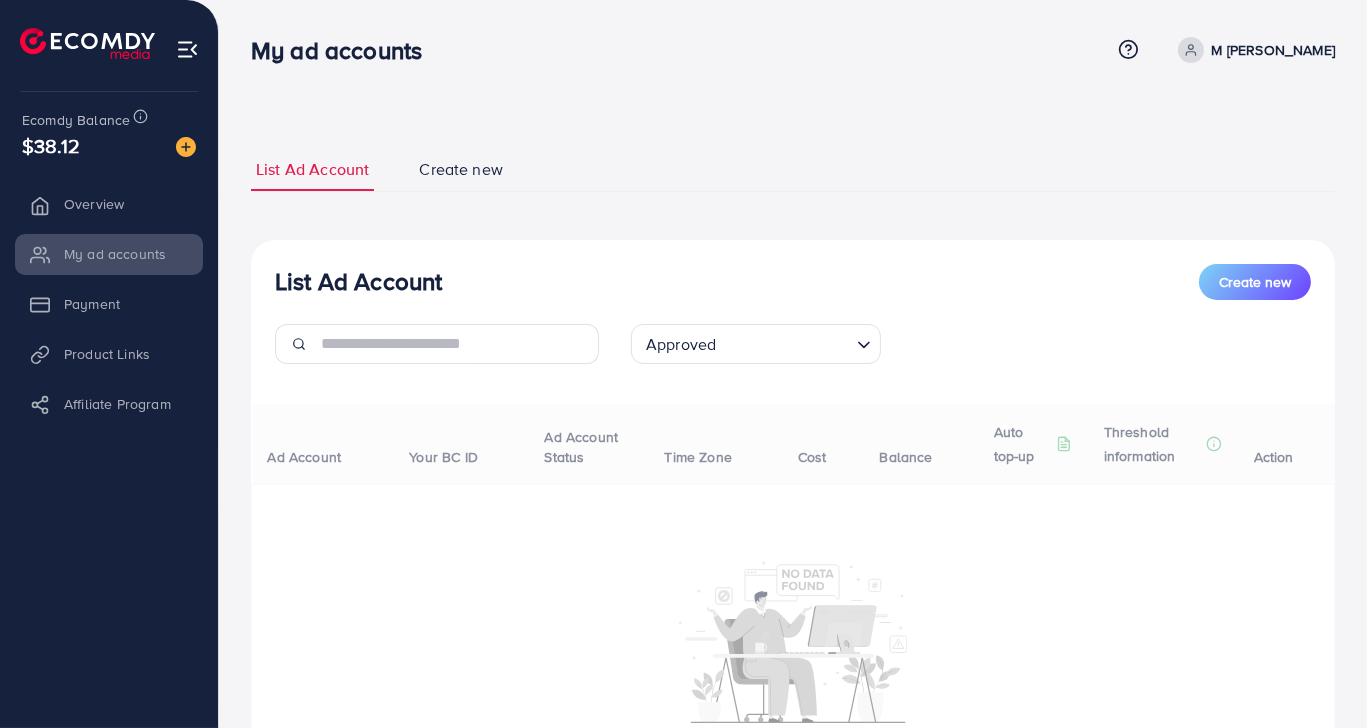
click at [700, 460] on div "List Ad Account Create new Approved Loading... All status Approved Not Approved…" at bounding box center [793, 531] width 1084 height 583
